Goal: Register for event/course

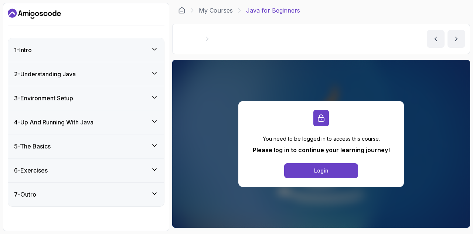
scroll to position [48, 0]
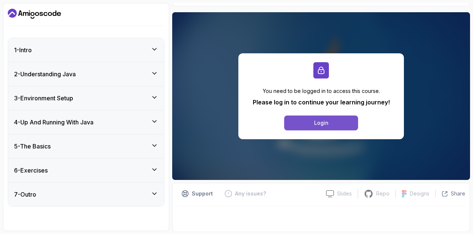
click at [333, 120] on button "Login" at bounding box center [321, 122] width 74 height 15
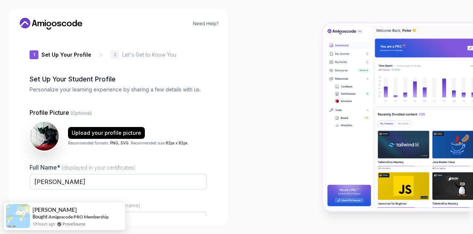
scroll to position [74, 0]
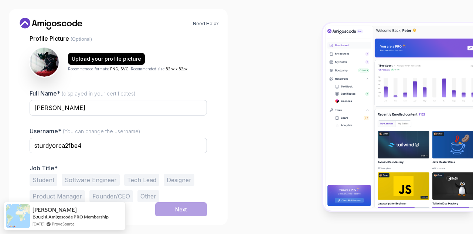
click at [40, 180] on button "Student" at bounding box center [44, 180] width 28 height 12
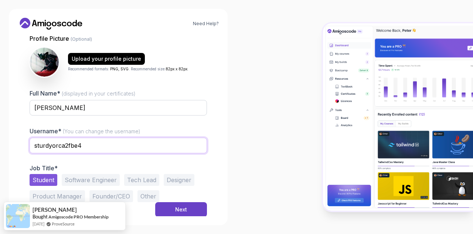
click at [91, 149] on input "sturdyorca2fbe4" at bounding box center [118, 145] width 177 height 16
type input "\"
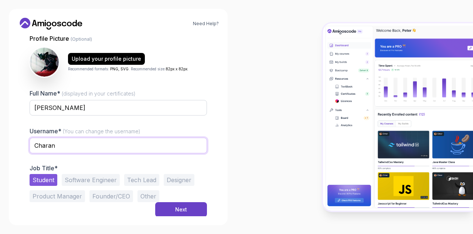
type input "charansg_29"
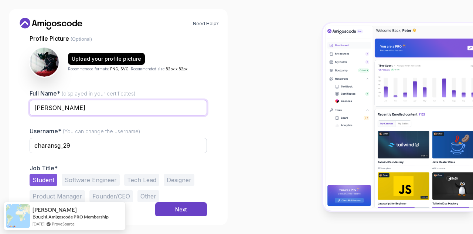
click at [97, 108] on input "Gnana Charan" at bounding box center [118, 108] width 177 height 16
drag, startPoint x: 104, startPoint y: 109, endPoint x: 99, endPoint y: 107, distance: 5.8
click at [99, 107] on input "Gnana Charan" at bounding box center [118, 108] width 177 height 16
click at [76, 109] on input "Gnana Charan Surineni" at bounding box center [118, 108] width 177 height 16
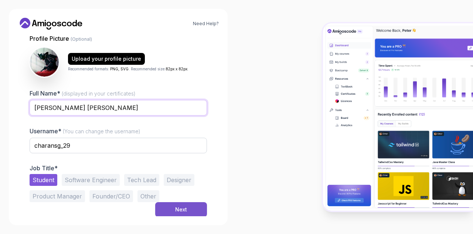
type input "Gnana Charan Surineni"
click at [180, 205] on div "Next" at bounding box center [181, 208] width 12 height 7
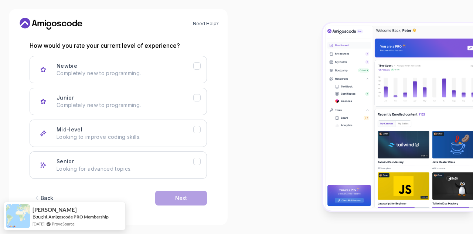
scroll to position [97, 0]
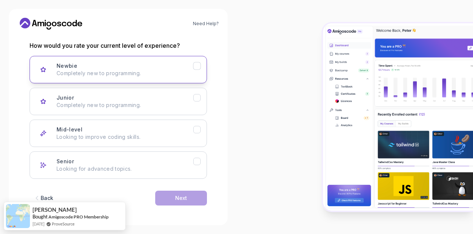
click at [135, 76] on button "Newbie Completely new to programming." at bounding box center [118, 69] width 177 height 27
click at [181, 202] on button "Next" at bounding box center [181, 197] width 52 height 15
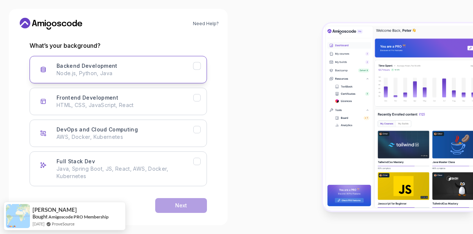
click at [120, 77] on button "Backend Development Node.js, Python, Java" at bounding box center [118, 69] width 177 height 27
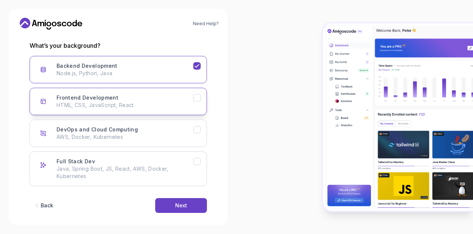
click at [117, 100] on div "Frontend Development HTML, CSS, JavaScript, React" at bounding box center [125, 101] width 137 height 15
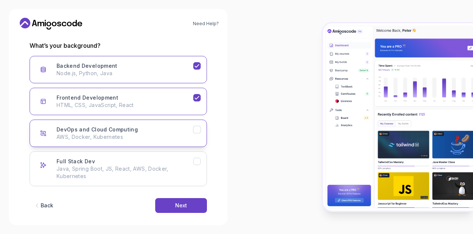
click at [116, 132] on h3 "DevOps and Cloud Computing" at bounding box center [97, 129] width 81 height 7
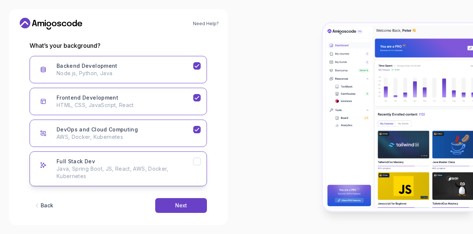
click at [117, 166] on p "Java, Spring Boot, JS, React, AWS, Docker, Kubernetes" at bounding box center [125, 172] width 137 height 15
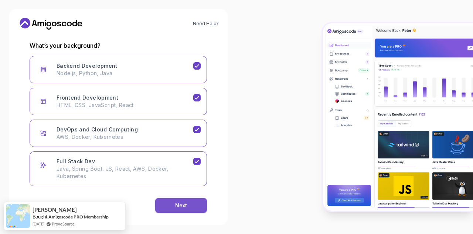
click at [172, 201] on button "Next" at bounding box center [181, 205] width 52 height 15
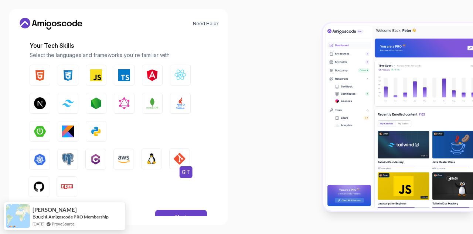
scroll to position [117, 0]
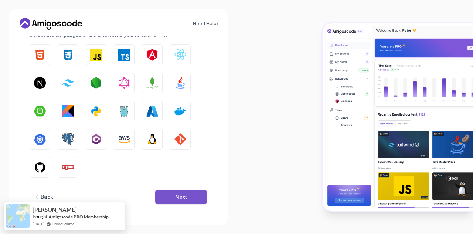
click at [179, 198] on div "Next" at bounding box center [181, 196] width 12 height 7
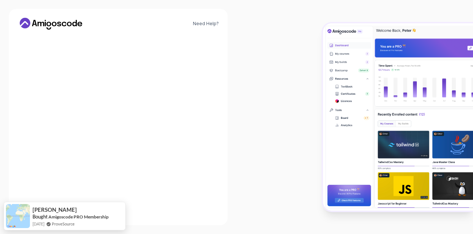
scroll to position [101, 0]
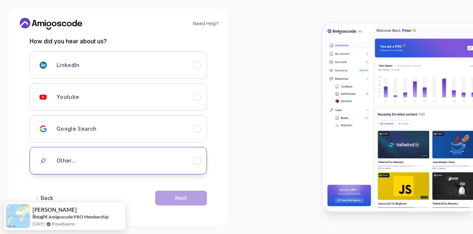
click at [136, 165] on div "Other..." at bounding box center [125, 160] width 137 height 15
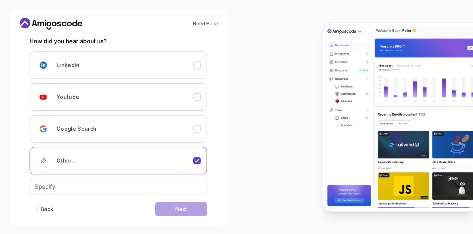
scroll to position [112, 0]
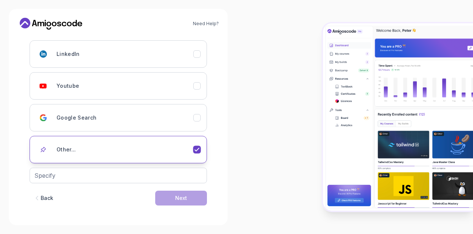
click at [173, 159] on button "Other..." at bounding box center [118, 149] width 177 height 27
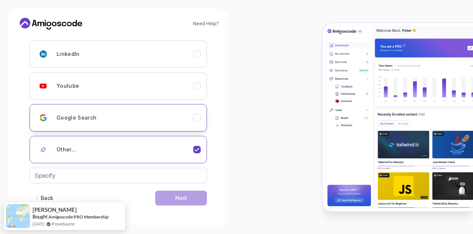
click at [172, 122] on div "Google Search" at bounding box center [125, 117] width 137 height 15
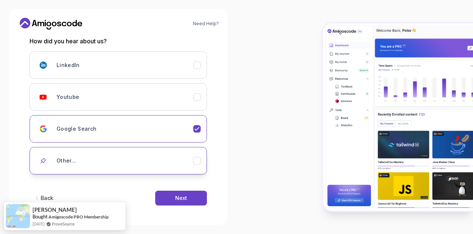
scroll to position [101, 0]
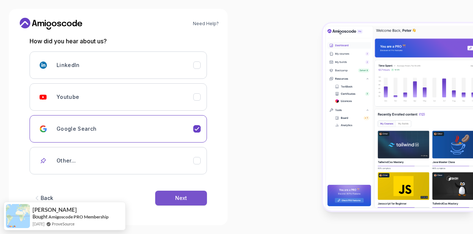
click at [187, 193] on button "Next" at bounding box center [181, 197] width 52 height 15
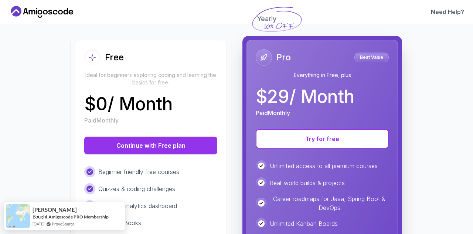
scroll to position [68, 0]
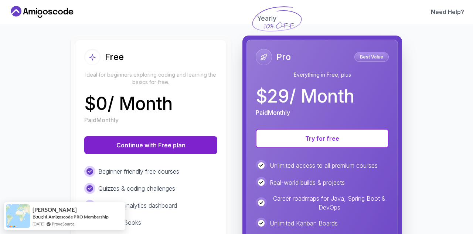
click at [185, 142] on button "Continue with Free plan" at bounding box center [150, 145] width 133 height 18
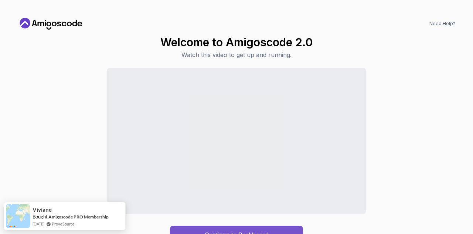
click at [287, 231] on button "Continue to Dashboard" at bounding box center [236, 234] width 133 height 18
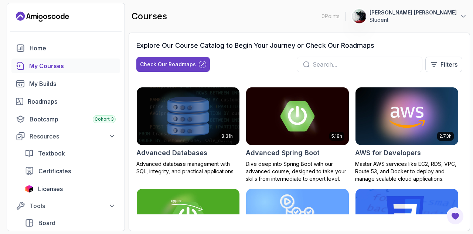
click at [256, 53] on div "Explore Our Course Catalog to Begin Your Journey or Check Our Roadmaps Check Ou…" at bounding box center [299, 59] width 326 height 38
click at [333, 62] on input "text" at bounding box center [364, 64] width 103 height 9
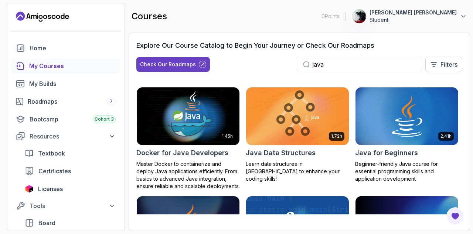
type input "java"
